Goal: Check status

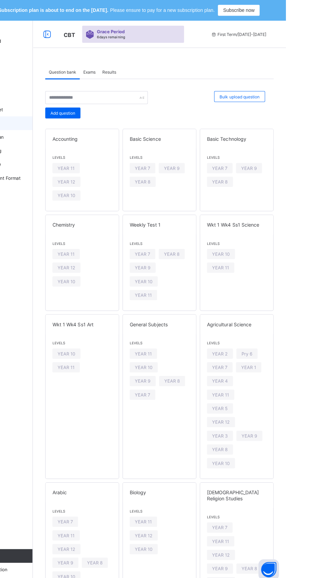
click at [159, 71] on span "Results" at bounding box center [157, 71] width 14 height 5
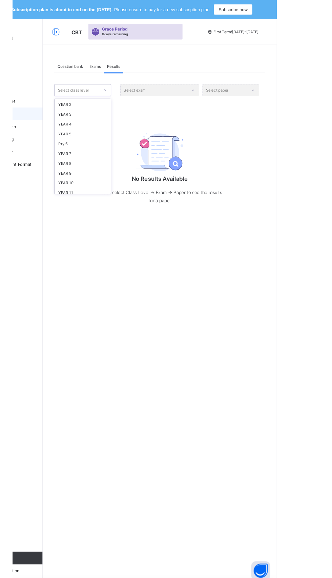
scroll to position [83, 0]
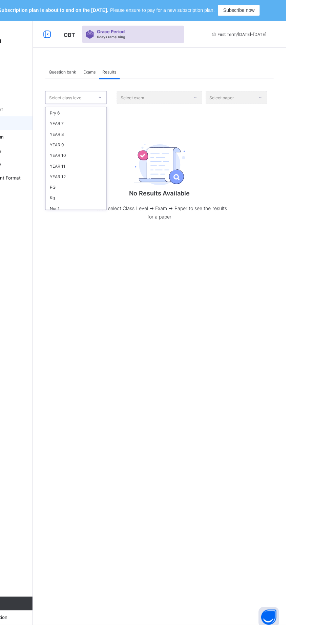
click at [118, 145] on div "YEAR 9" at bounding box center [124, 143] width 60 height 11
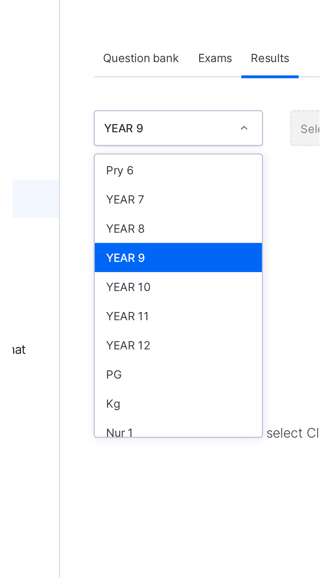
scroll to position [96, 0]
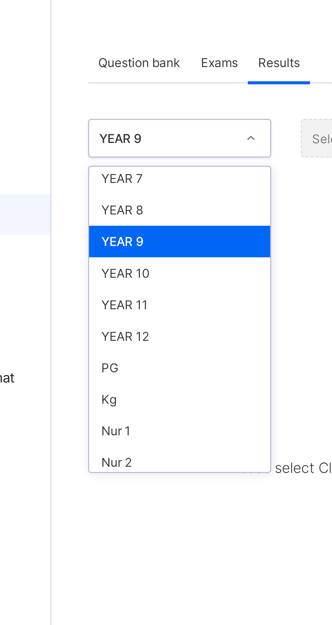
click at [112, 140] on div "YEAR 10" at bounding box center [124, 141] width 60 height 11
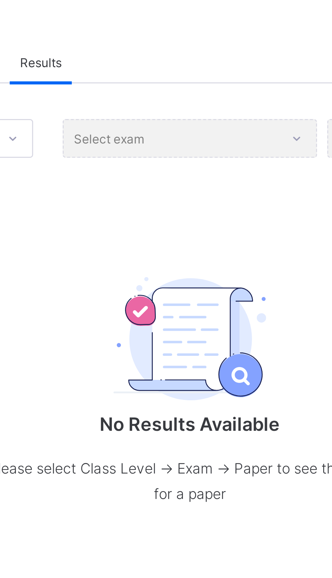
click at [225, 96] on div "Select exam" at bounding box center [206, 96] width 85 height 13
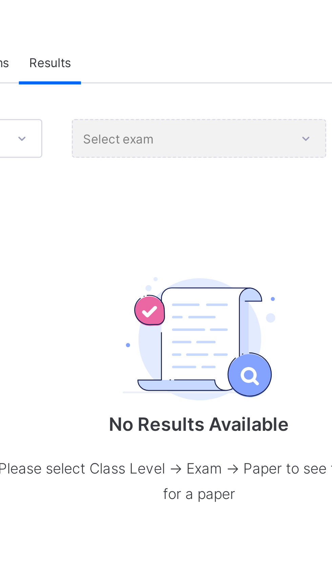
click at [145, 56] on div "Question bank Exams Results Results More Options Bulk upload question Add quest…" at bounding box center [206, 148] width 251 height 188
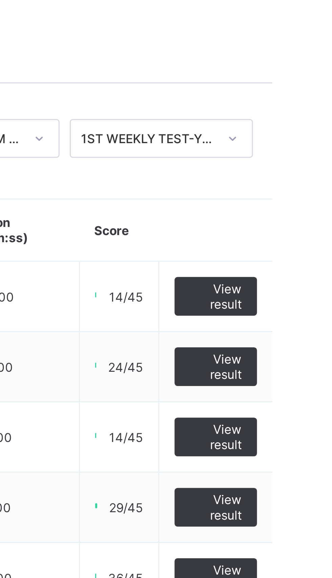
click at [303, 173] on span "View result" at bounding box center [301, 172] width 17 height 10
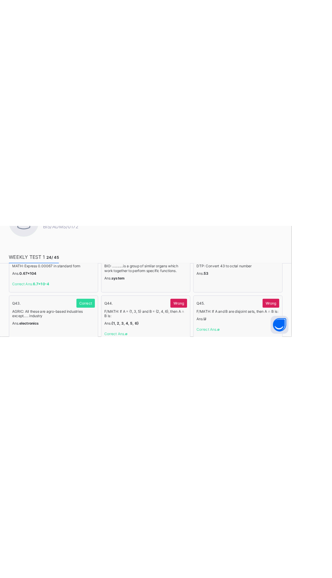
scroll to position [751, 0]
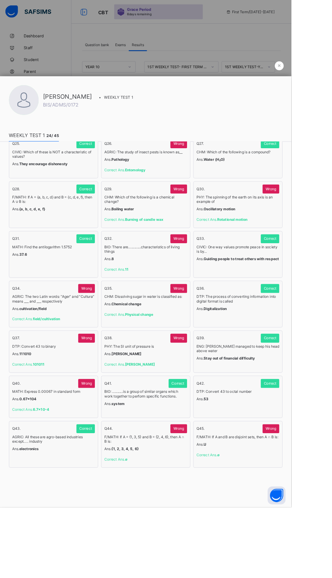
click at [320, 72] on span "×" at bounding box center [318, 74] width 4 height 7
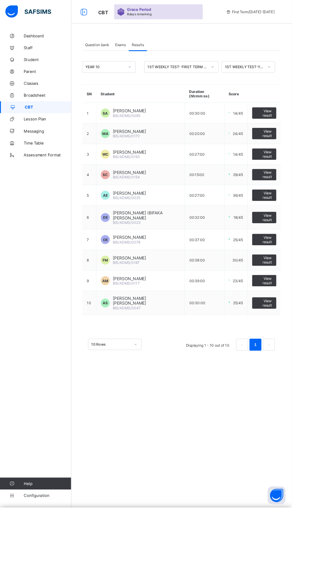
scroll to position [38, 0]
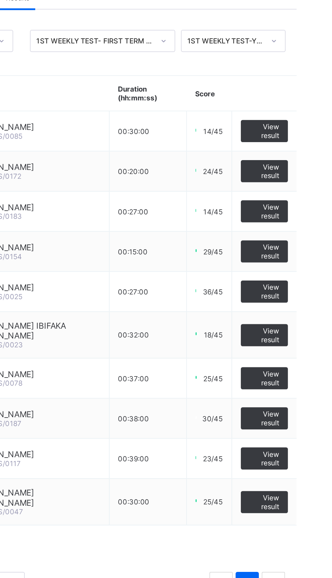
click at [302, 147] on span "View result" at bounding box center [301, 152] width 17 height 10
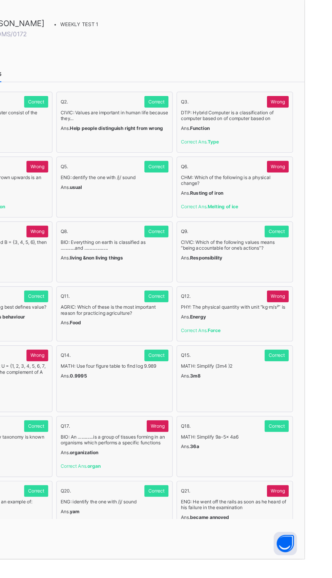
scroll to position [1, 0]
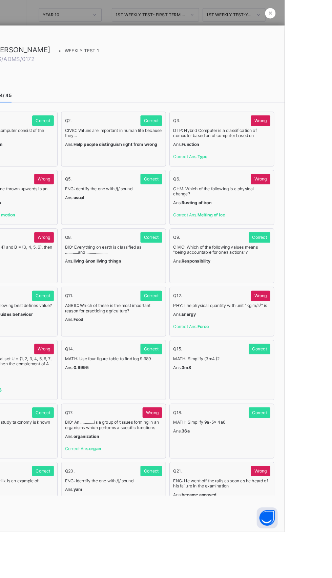
click at [217, 280] on div "Q 5 . Correct ENG: dentify the one with /j/ sound Ans. usual" at bounding box center [166, 253] width 102 height 53
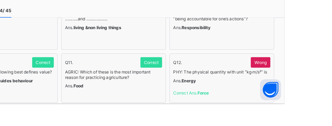
scroll to position [144, 1]
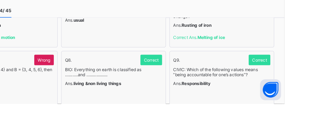
click at [213, 91] on div "Q 8 . [GEOGRAPHIC_DATA]" at bounding box center [166, 85] width 94 height 12
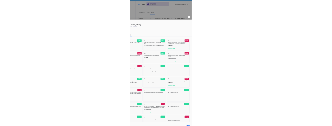
scroll to position [0, 0]
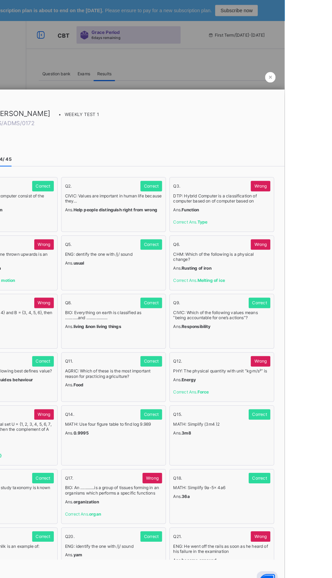
click at [332, 59] on div at bounding box center [166, 289] width 332 height 578
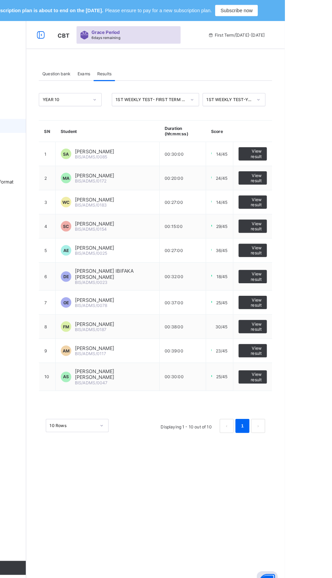
click at [296, 197] on span "View result" at bounding box center [301, 196] width 17 height 10
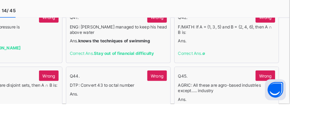
scroll to position [748, 0]
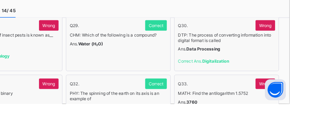
scroll to position [529, 0]
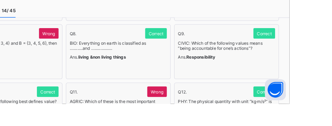
scroll to position [111, 0]
